Goal: Information Seeking & Learning: Learn about a topic

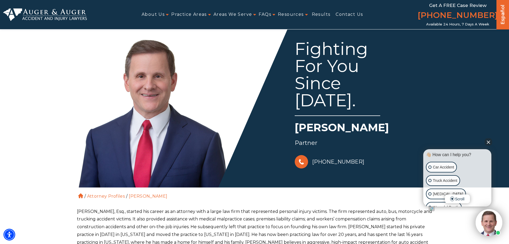
click at [490, 146] on div "👋🏼 How can I help you? 👋🏼 How can I help you? 👋🏼 How can I help you? Car Accide…" at bounding box center [468, 192] width 74 height 92
click at [487, 142] on button "Close Intaker Chat Widget" at bounding box center [488, 141] width 7 height 7
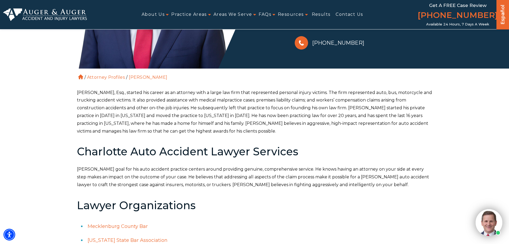
scroll to position [120, 0]
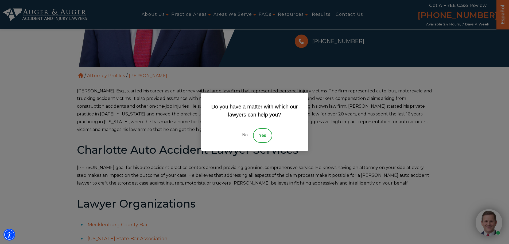
click at [243, 134] on link "No" at bounding box center [245, 135] width 16 height 14
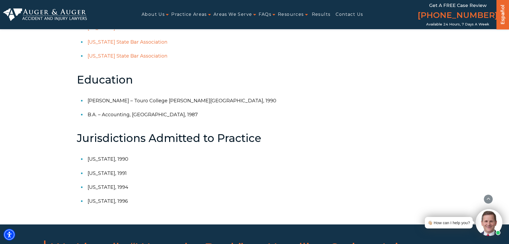
scroll to position [374, 0]
